Goal: Information Seeking & Learning: Learn about a topic

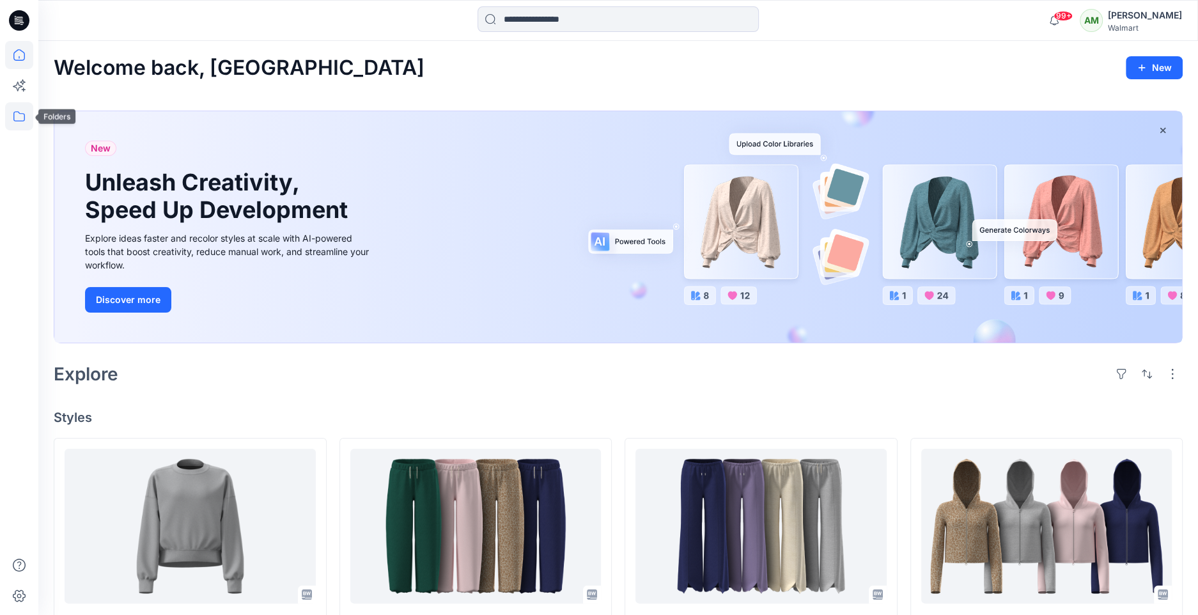
click at [18, 118] on icon at bounding box center [19, 116] width 28 height 28
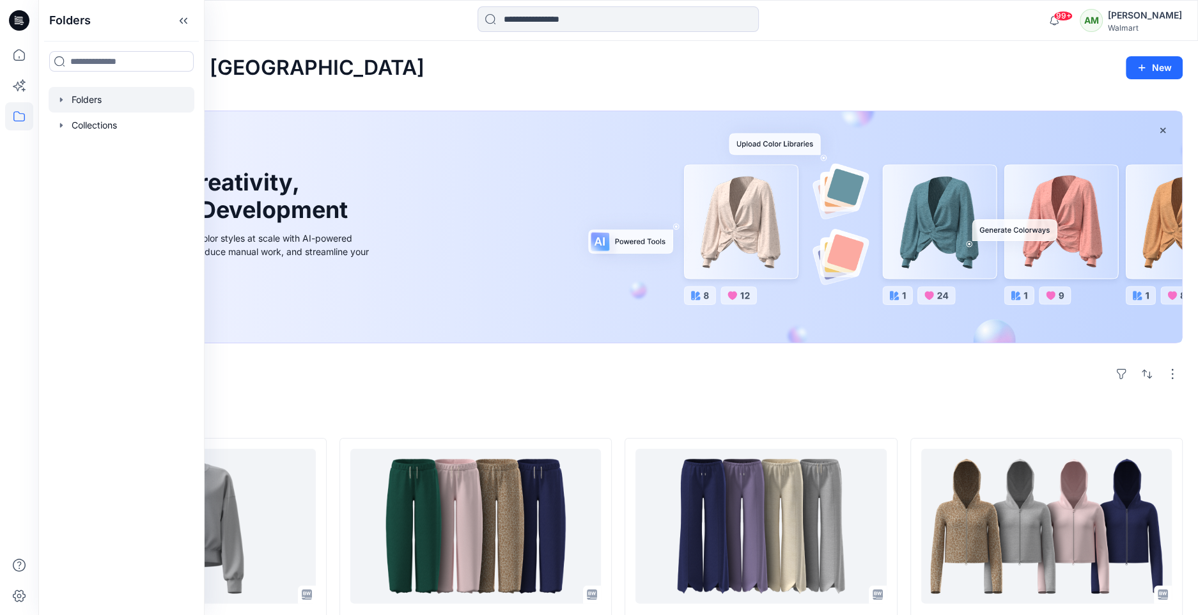
click at [60, 99] on icon "button" at bounding box center [61, 99] width 3 height 4
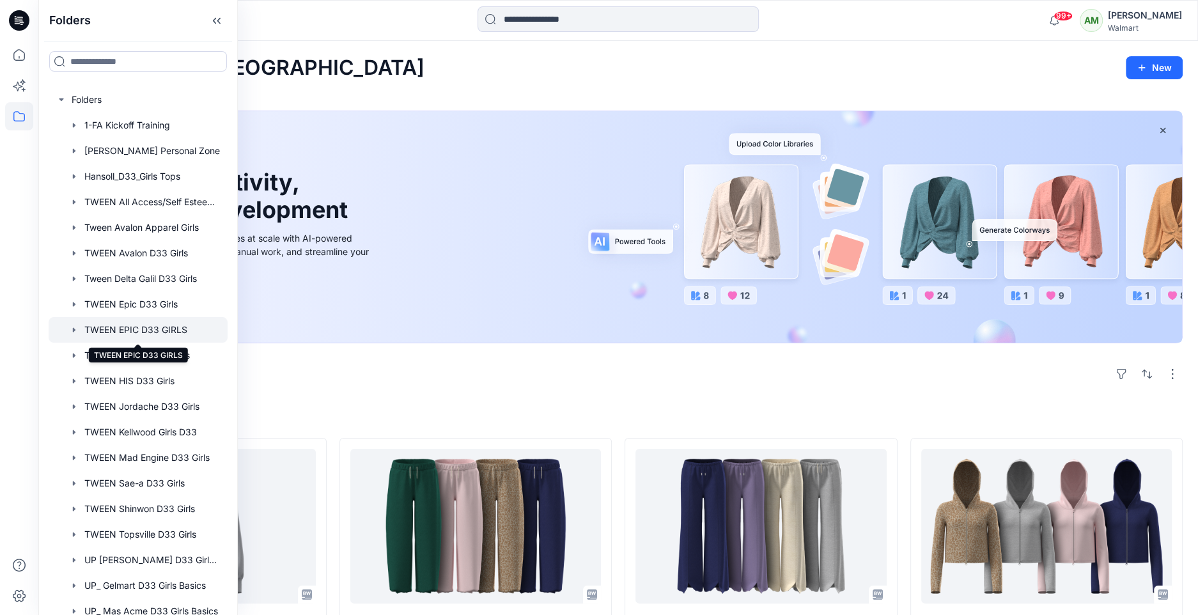
click at [132, 330] on div at bounding box center [138, 330] width 179 height 26
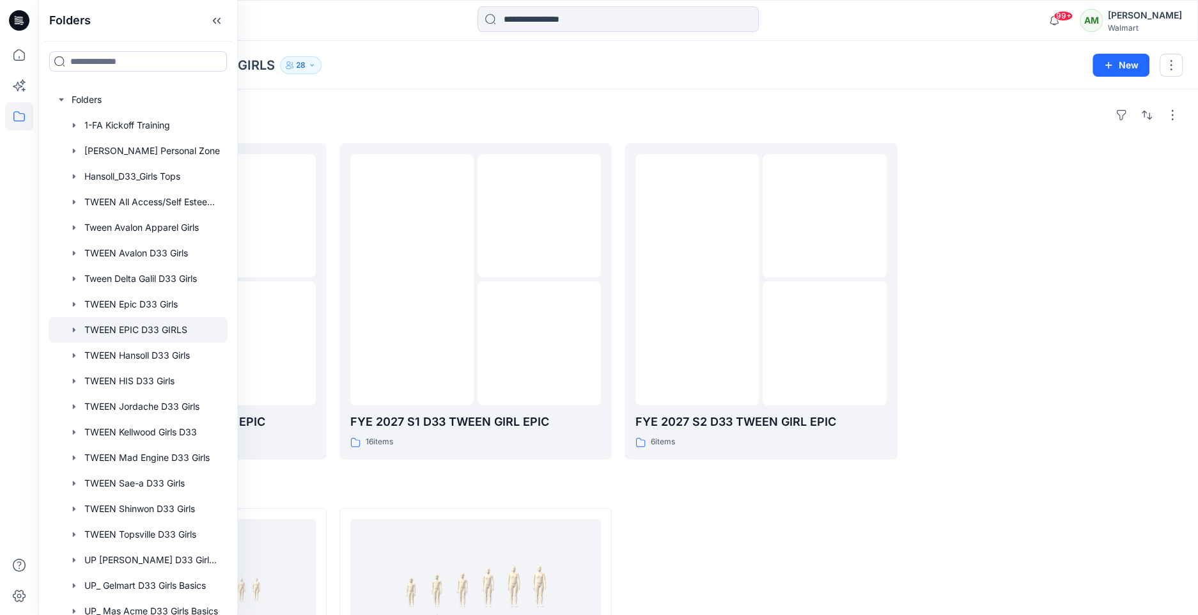
click at [656, 91] on div "Folders FYE 2027 S3 D33 TWEEN GIRL EPIC 8 items FYE 2027 S1 D33 TWEEN GIRL EPIC…" at bounding box center [618, 450] width 1160 height 722
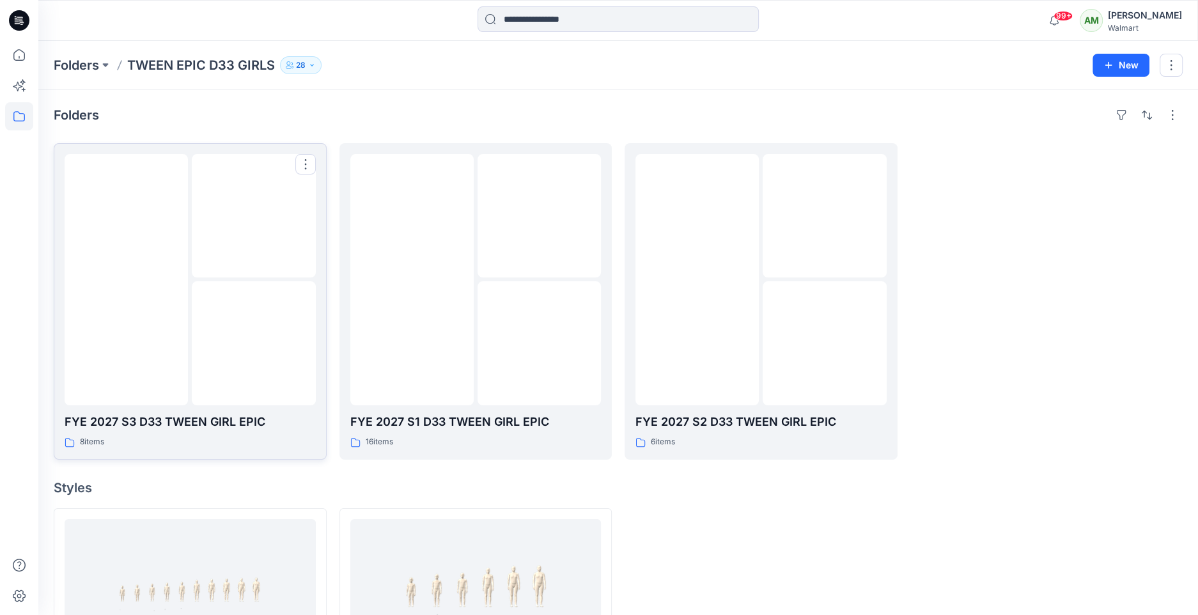
click at [254, 343] on img at bounding box center [254, 343] width 0 height 0
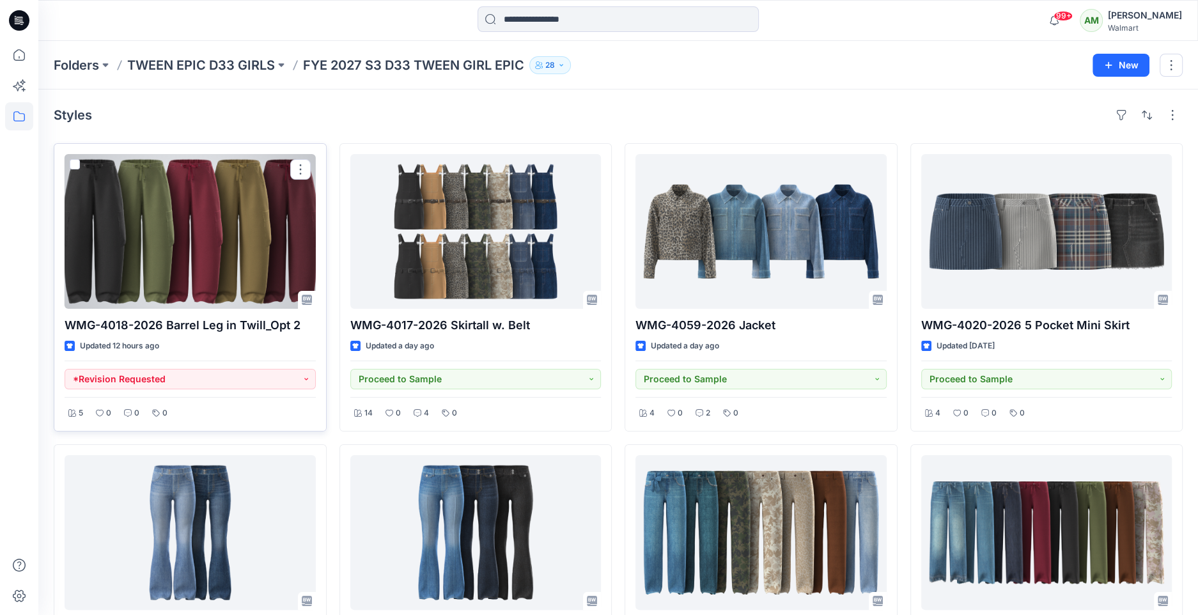
click at [278, 267] on div at bounding box center [190, 231] width 251 height 155
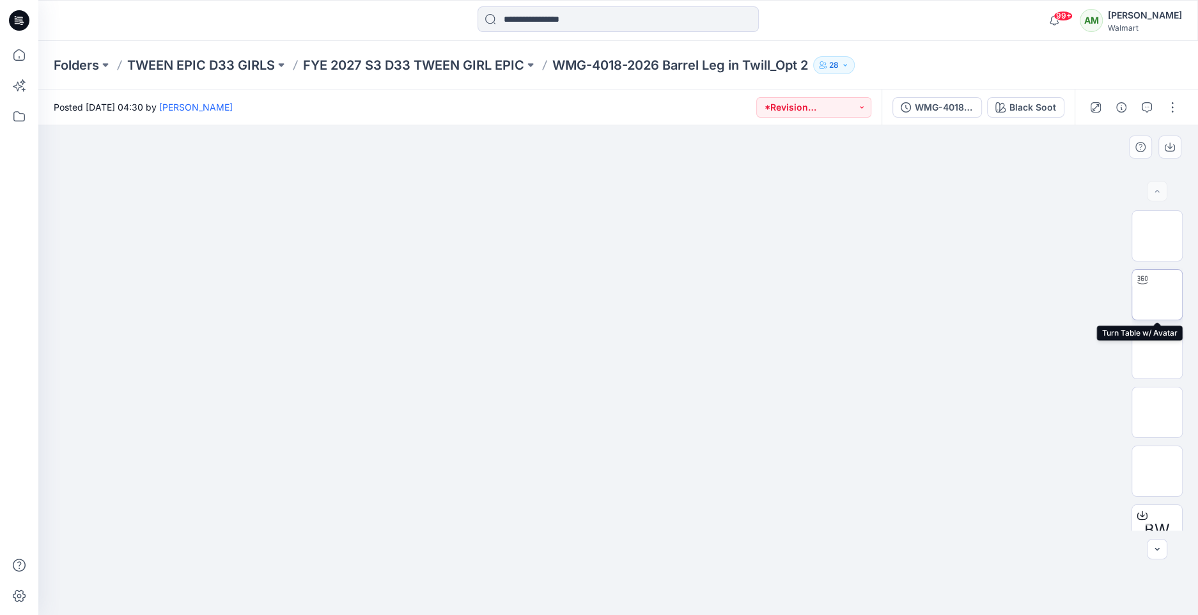
click at [1157, 295] on img at bounding box center [1157, 295] width 0 height 0
click at [622, 581] on div at bounding box center [618, 579] width 15 height 15
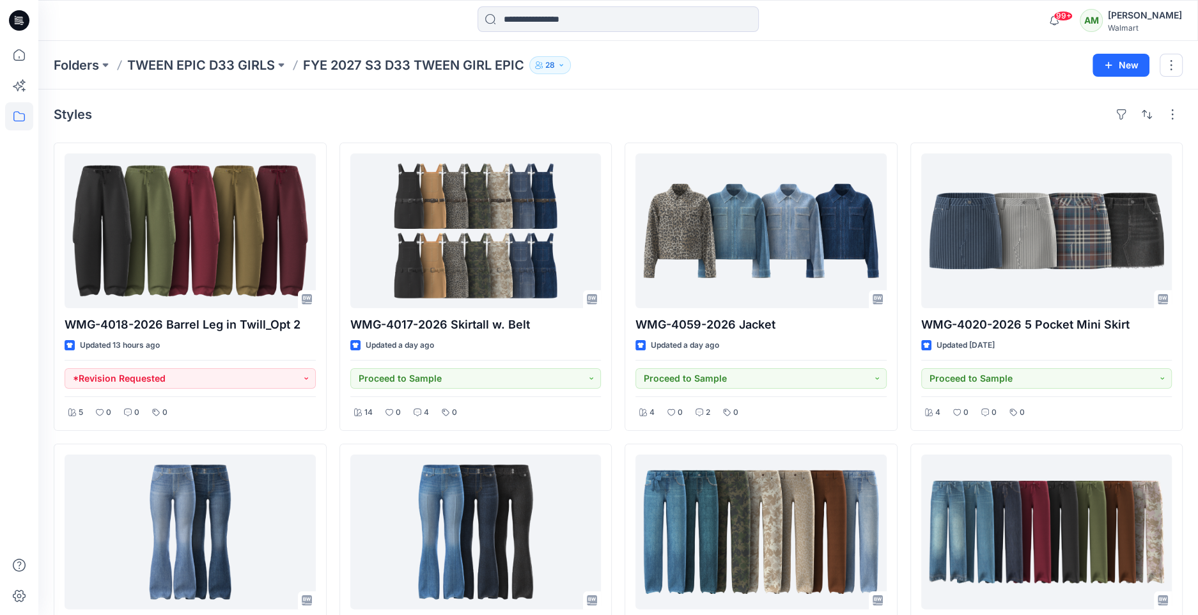
scroll to position [130, 0]
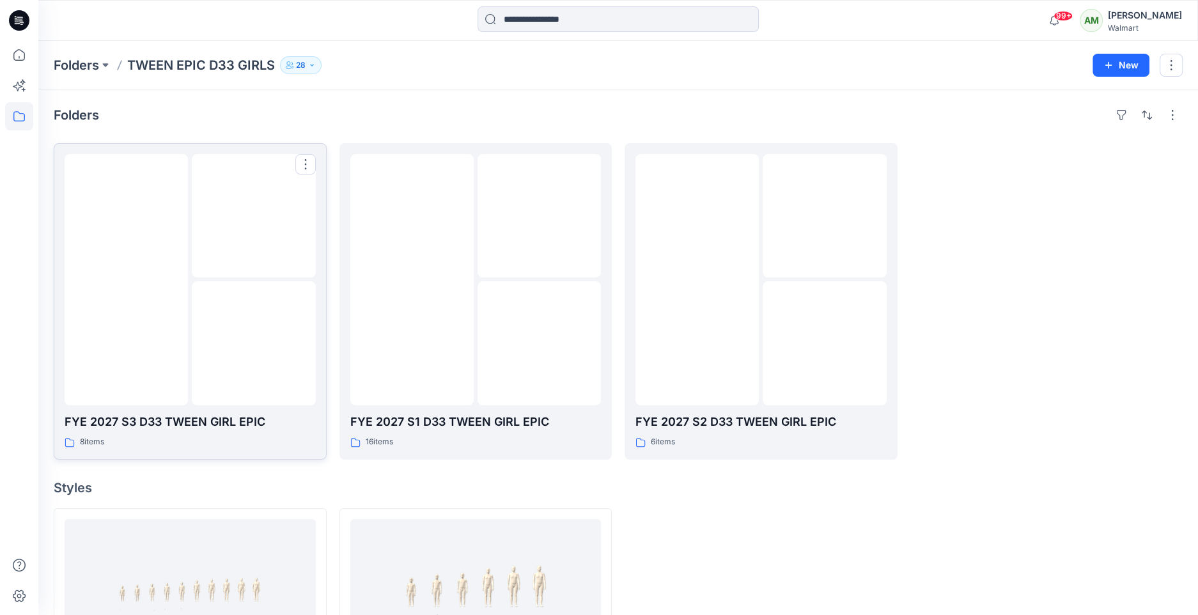
click at [127, 279] on img at bounding box center [127, 279] width 0 height 0
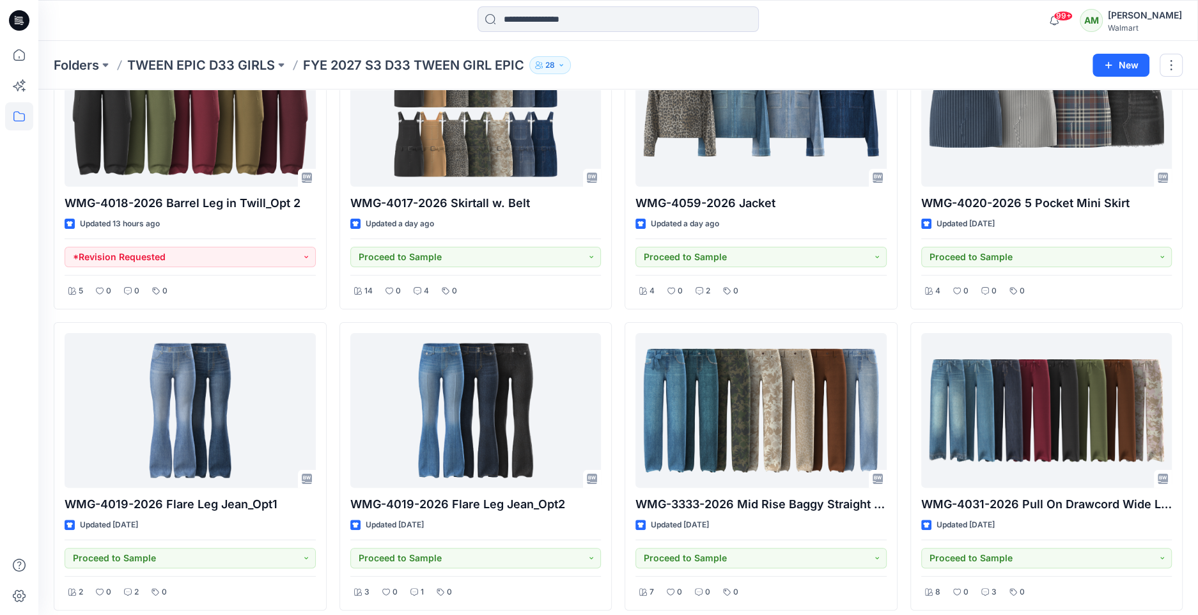
scroll to position [130, 0]
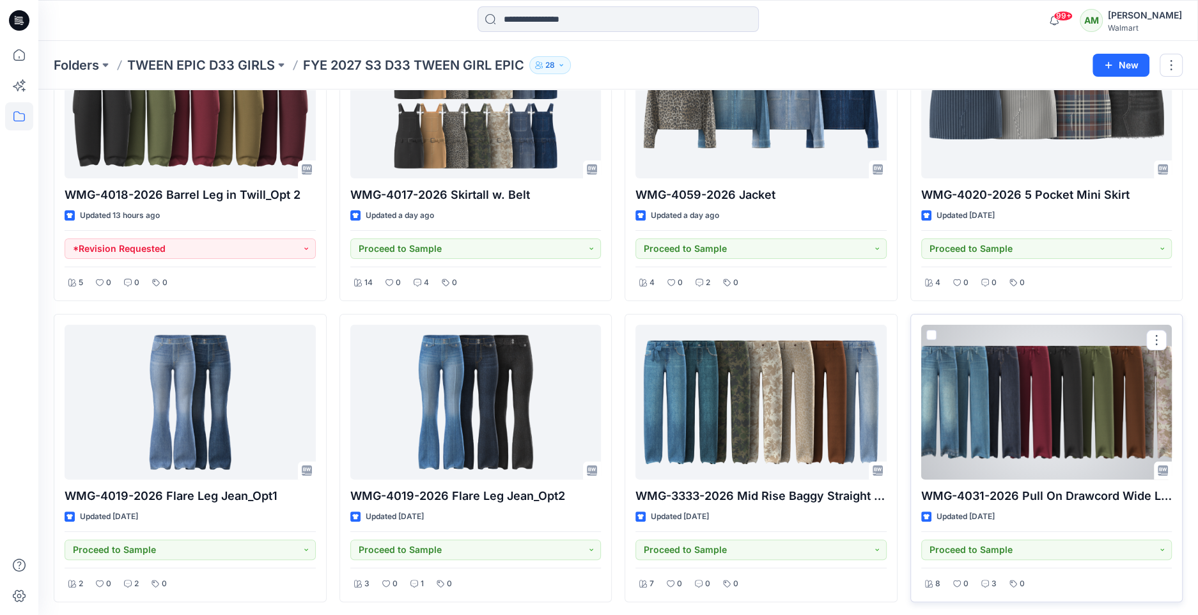
click at [1053, 410] on div at bounding box center [1046, 402] width 251 height 155
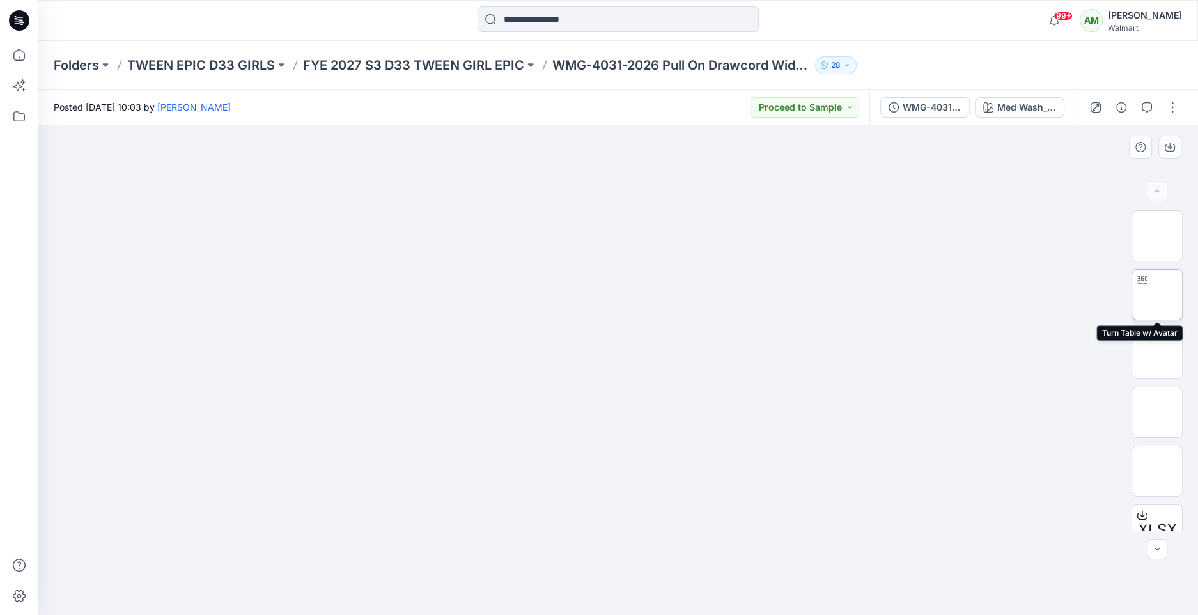
click at [1157, 295] on img at bounding box center [1157, 295] width 0 height 0
drag, startPoint x: 620, startPoint y: 592, endPoint x: 612, endPoint y: 608, distance: 18.0
click at [612, 601] on icon at bounding box center [619, 577] width 387 height 48
